Goal: Transaction & Acquisition: Purchase product/service

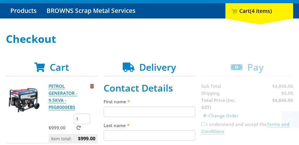
scroll to position [118, 0]
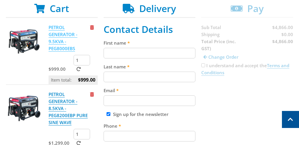
click at [61, 36] on link "PETROL GENERATOR - 9.5KVA - PEG8000EBS" at bounding box center [63, 37] width 29 height 27
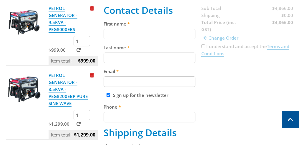
scroll to position [147, 0]
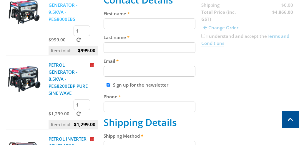
click at [53, 12] on link "PETROL GENERATOR - 9.5KVA - PEG8000EBS" at bounding box center [63, 8] width 29 height 27
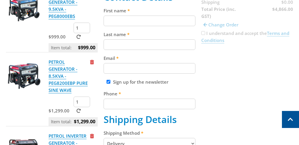
click at [52, 72] on p "PETROL GENERATOR - 8.5KVA - PEG8200EBP PURE SINE WAVE" at bounding box center [69, 75] width 40 height 35
click at [53, 68] on link "PETROL GENERATOR - 8.5KVA - PEG8200EBP PURE SINE WAVE" at bounding box center [68, 76] width 39 height 34
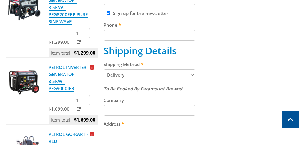
scroll to position [179, 0]
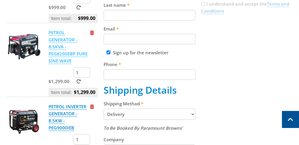
click at [52, 45] on link "PETROL GENERATOR - 8.5KVA - PEG8200EBP PURE SINE WAVE" at bounding box center [68, 47] width 39 height 34
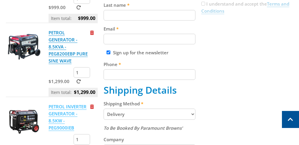
click at [58, 110] on link "PETROL INVERTER GENERATOR - 8.5KW - PEG9000IEB" at bounding box center [68, 117] width 38 height 27
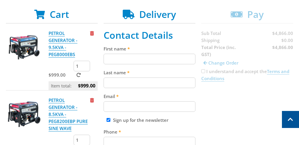
scroll to position [121, 0]
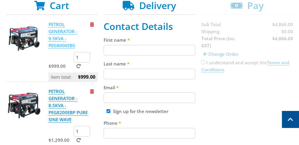
click at [54, 34] on link "PETROL GENERATOR - 9.5KVA - PEG8000EBS" at bounding box center [63, 34] width 29 height 27
